Goal: Task Accomplishment & Management: Use online tool/utility

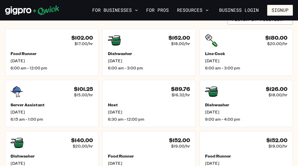
scroll to position [196, 0]
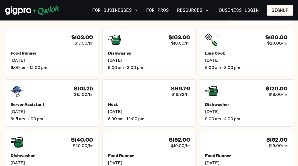
click at [98, 105] on ul "$102.00 $17.00/hr Food Runner [DATE] 6:00 am - 12:00 pm $162.00 $18.00/hr Dishw…" at bounding box center [148, 128] width 287 height 201
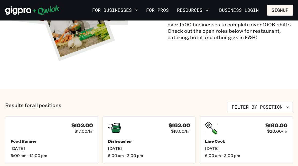
scroll to position [117, 0]
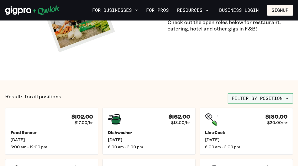
click at [239, 98] on button "Filter by position" at bounding box center [259, 98] width 65 height 10
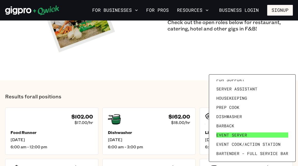
scroll to position [50, 0]
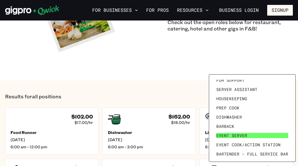
click at [254, 132] on link "Event Server" at bounding box center [252, 135] width 76 height 9
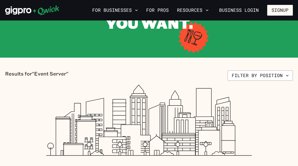
scroll to position [54, 0]
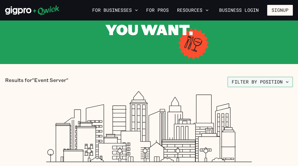
click at [256, 82] on button "Filter by position" at bounding box center [259, 82] width 65 height 10
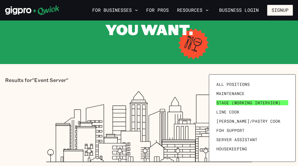
click at [247, 102] on span "Stage (working interview)" at bounding box center [248, 102] width 64 height 5
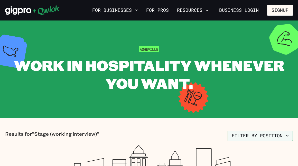
click at [252, 133] on button "Filter by position" at bounding box center [259, 136] width 65 height 10
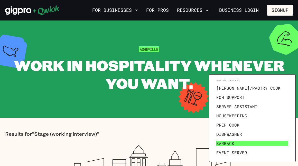
scroll to position [26, 0]
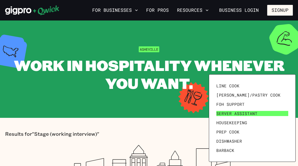
click at [238, 110] on link "Server Assistant" at bounding box center [252, 113] width 76 height 9
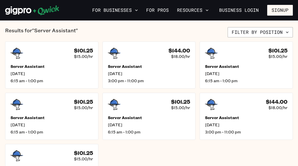
scroll to position [102, 0]
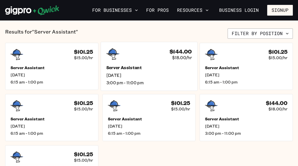
click at [154, 71] on div "Server Assistant [DATE] 3:00 pm - 11:00 pm" at bounding box center [148, 75] width 85 height 20
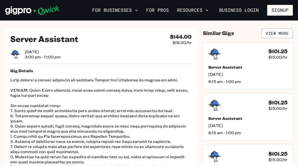
scroll to position [7, 0]
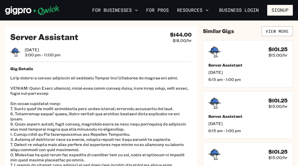
click at [150, 77] on p at bounding box center [100, 136] width 181 height 123
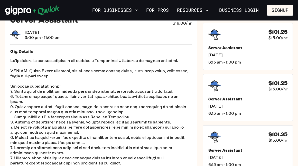
scroll to position [26, 0]
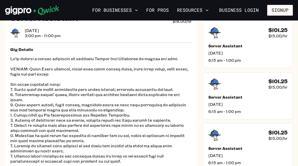
click at [150, 77] on p at bounding box center [100, 117] width 181 height 123
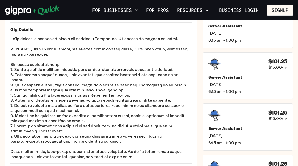
scroll to position [49, 0]
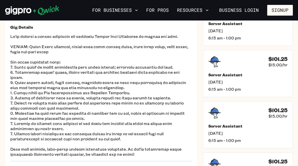
click at [133, 70] on p at bounding box center [100, 95] width 181 height 123
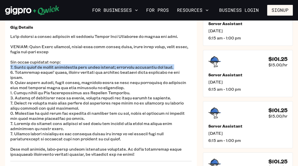
click at [135, 75] on p at bounding box center [100, 95] width 181 height 123
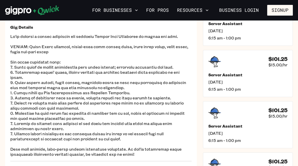
click at [135, 75] on p at bounding box center [100, 95] width 181 height 123
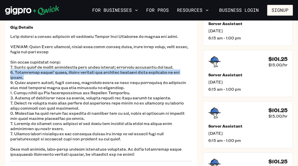
click at [141, 88] on p at bounding box center [100, 95] width 181 height 123
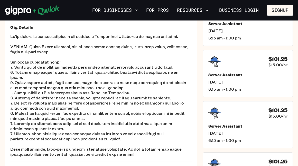
click at [141, 88] on p at bounding box center [100, 95] width 181 height 123
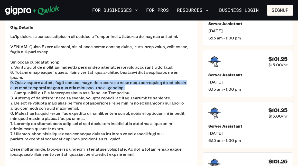
click at [141, 88] on p at bounding box center [100, 95] width 181 height 123
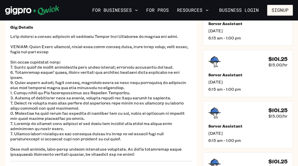
click at [123, 90] on p at bounding box center [100, 95] width 181 height 123
click at [128, 93] on p at bounding box center [100, 95] width 181 height 123
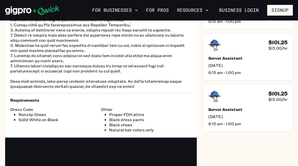
scroll to position [118, 0]
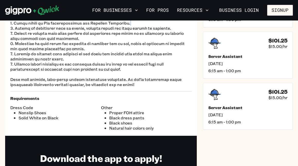
click at [128, 93] on div "Server Assistant $144.00 $18.00/hr [DATE] 3:00 pm - 11:00 pm Gig Details Requir…" at bounding box center [100, 25] width 191 height 221
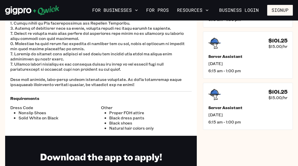
click at [128, 93] on div "Server Assistant $144.00 $18.00/hr [DATE] 3:00 pm - 11:00 pm Gig Details Requir…" at bounding box center [100, 25] width 191 height 221
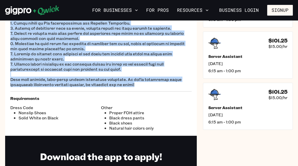
click at [123, 81] on p at bounding box center [100, 25] width 181 height 123
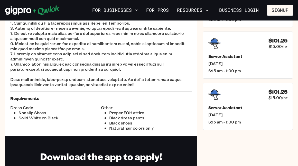
click at [123, 81] on p at bounding box center [100, 25] width 181 height 123
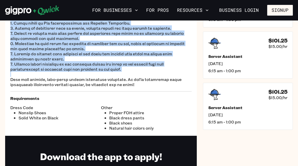
click at [123, 81] on p at bounding box center [100, 25] width 181 height 123
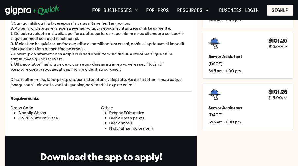
click at [123, 81] on p at bounding box center [100, 25] width 181 height 123
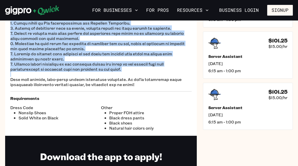
click at [123, 81] on p at bounding box center [100, 25] width 181 height 123
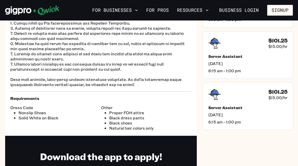
click at [123, 81] on p at bounding box center [100, 25] width 181 height 123
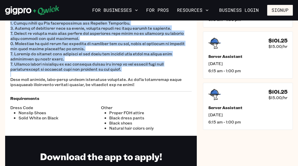
click at [123, 81] on p at bounding box center [100, 25] width 181 height 123
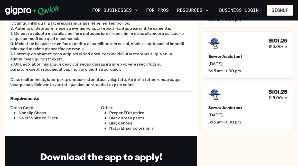
click at [129, 88] on div "Server Assistant $144.00 $18.00/hr [DATE] 3:00 pm - 11:00 pm Gig Details Requir…" at bounding box center [100, 25] width 191 height 221
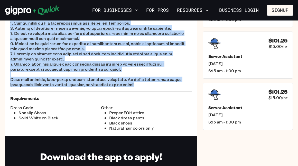
click at [129, 88] on div "Server Assistant $144.00 $18.00/hr [DATE] 3:00 pm - 11:00 pm Gig Details Requir…" at bounding box center [100, 25] width 191 height 221
click at [126, 82] on p at bounding box center [100, 25] width 181 height 123
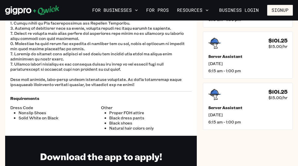
click at [126, 82] on p at bounding box center [100, 25] width 181 height 123
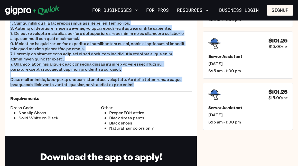
click at [126, 82] on p at bounding box center [100, 25] width 181 height 123
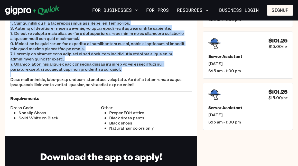
click at [126, 82] on p at bounding box center [100, 25] width 181 height 123
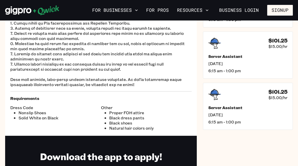
click at [126, 82] on p at bounding box center [100, 25] width 181 height 123
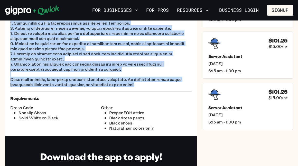
click at [126, 82] on p at bounding box center [100, 25] width 181 height 123
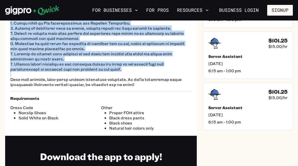
click at [126, 82] on p at bounding box center [100, 25] width 181 height 123
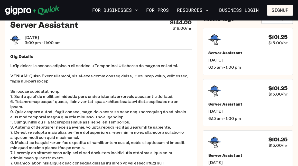
scroll to position [0, 0]
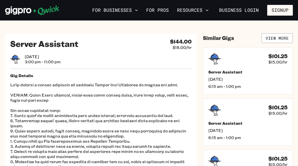
scroll to position [102, 0]
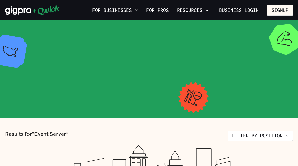
scroll to position [54, 0]
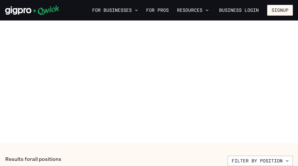
scroll to position [117, 0]
